Goal: Information Seeking & Learning: Check status

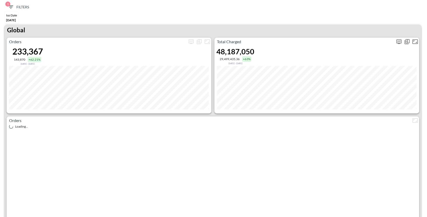
click at [397, 43] on icon "more" at bounding box center [399, 42] width 6 height 6
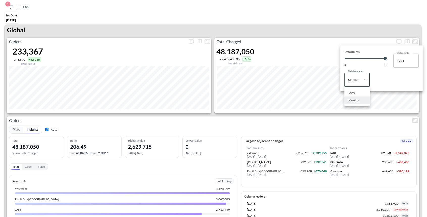
click at [362, 80] on body "BI.P.EYE, Interactive Analytics Dashboards 1 Filters Iso Date [DATE] Global Ord…" at bounding box center [213, 108] width 427 height 217
click at [352, 91] on div "Days" at bounding box center [351, 92] width 7 height 5
type input "Days"
type input "146"
click at [345, 28] on div at bounding box center [213, 108] width 427 height 217
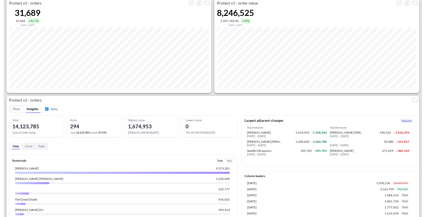
scroll to position [1004, 0]
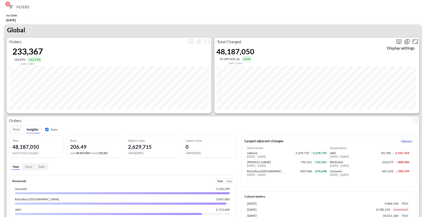
click at [396, 40] on icon "more" at bounding box center [398, 41] width 5 height 5
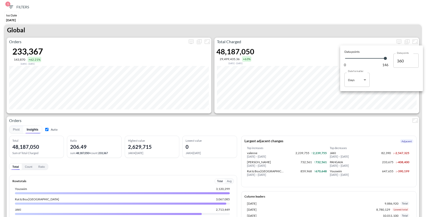
click at [362, 81] on body "BI.P.EYE, Interactive Analytics Dashboards 1 Filters Iso Date [DATE] Global Ord…" at bounding box center [213, 108] width 427 height 217
click at [356, 99] on div "Months" at bounding box center [353, 100] width 10 height 5
type input "Months"
click at [337, 17] on div at bounding box center [213, 108] width 427 height 217
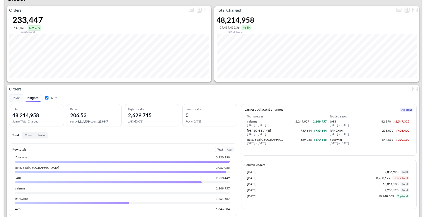
scroll to position [33, 0]
